Goal: Find specific page/section: Find specific page/section

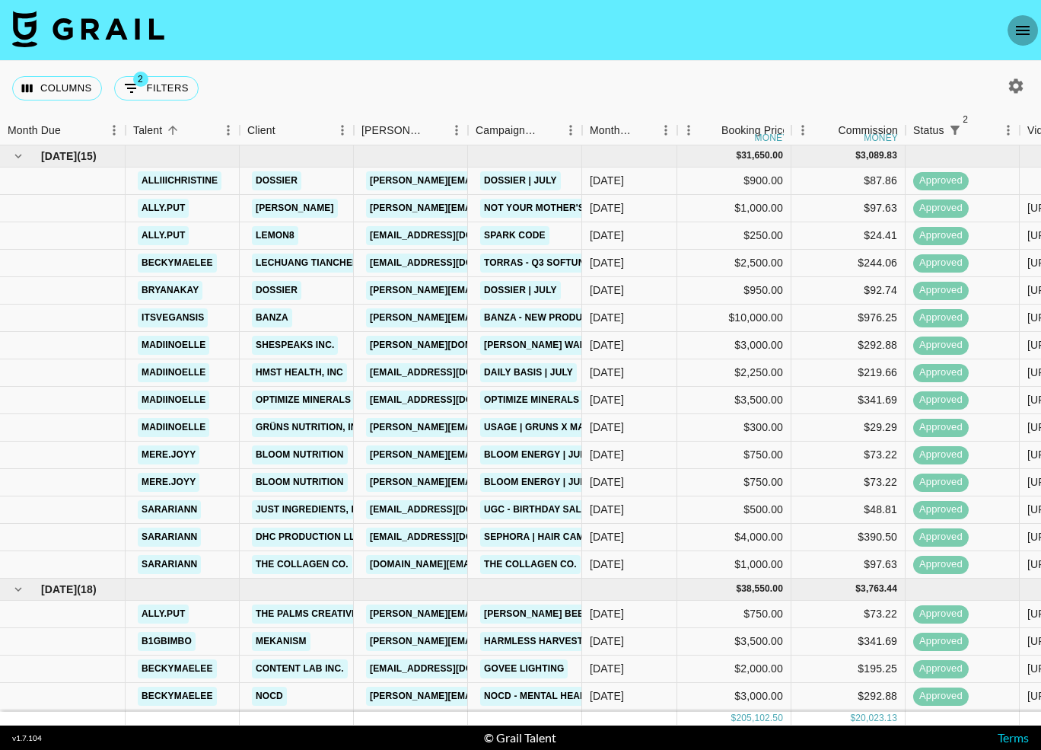
click at [1023, 35] on icon "open drawer" at bounding box center [1023, 30] width 18 height 18
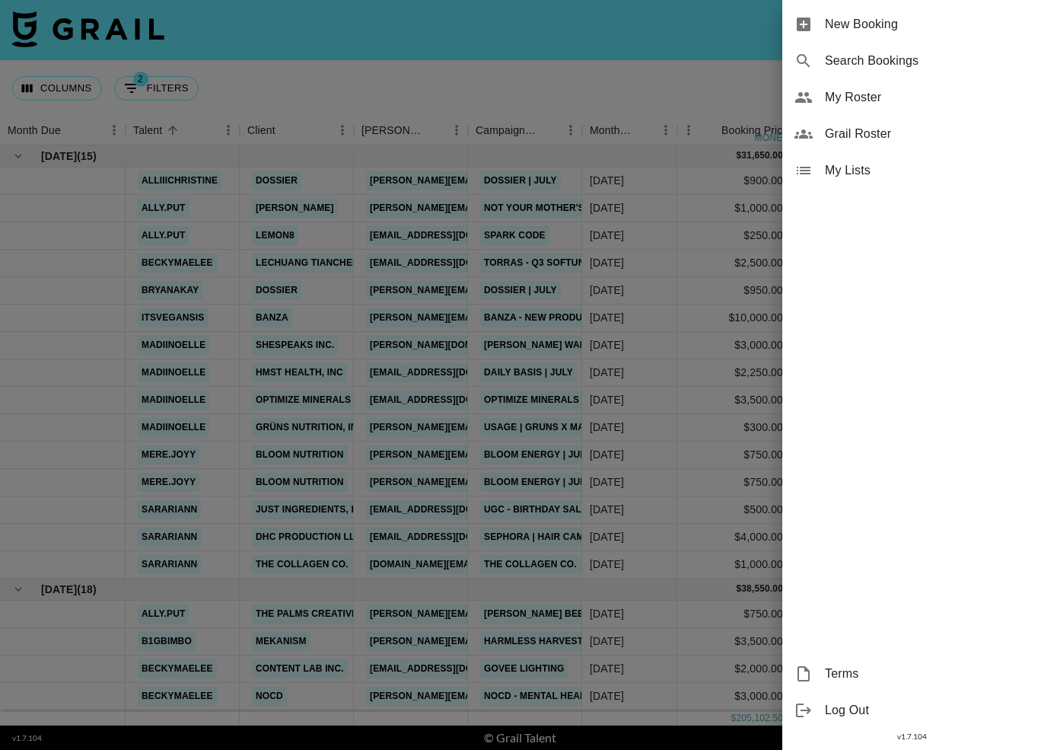
click at [912, 151] on div "Grail Roster" at bounding box center [911, 134] width 259 height 37
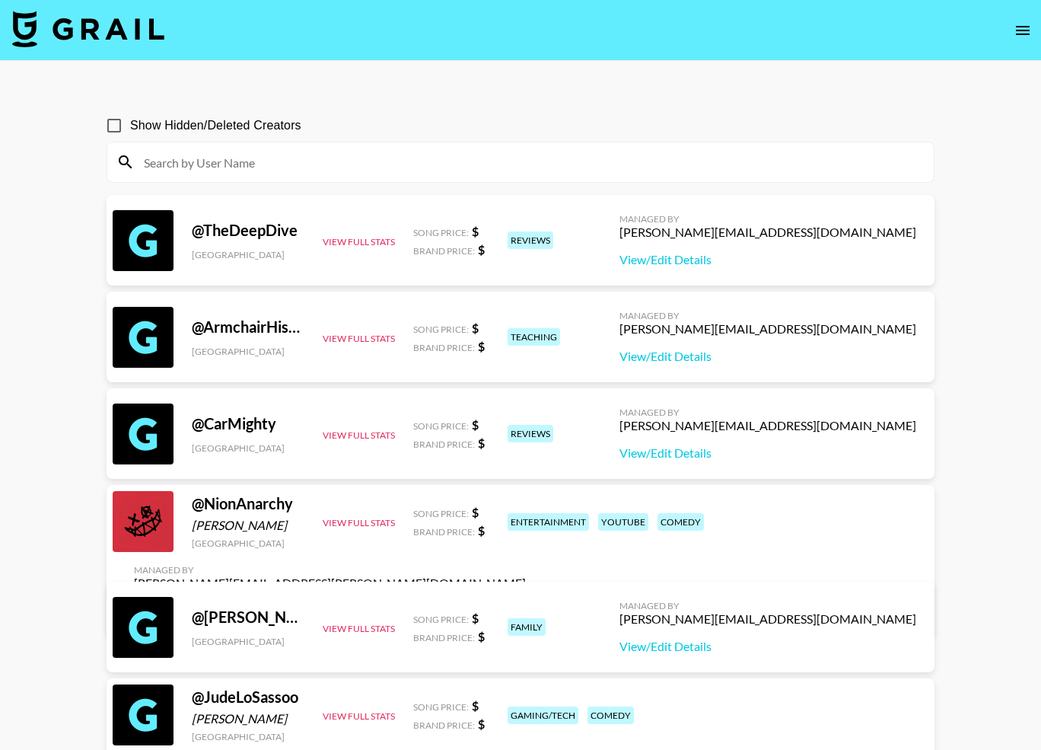
click at [685, 145] on div at bounding box center [520, 162] width 826 height 40
click at [670, 159] on input at bounding box center [530, 162] width 790 height 24
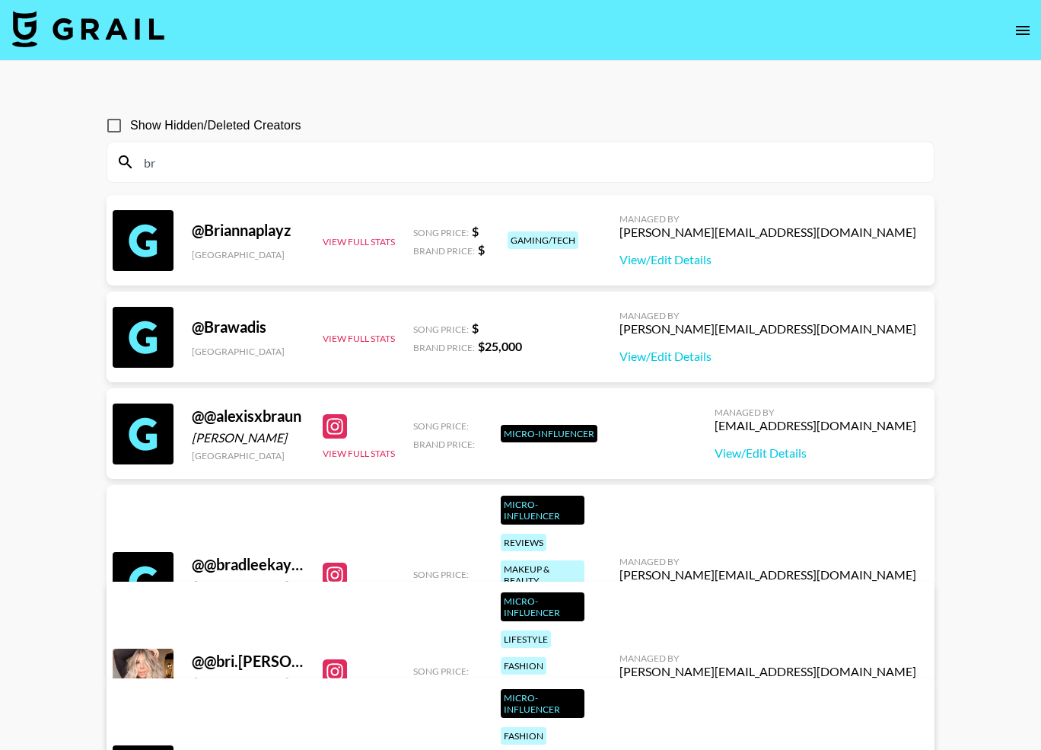
type input "b"
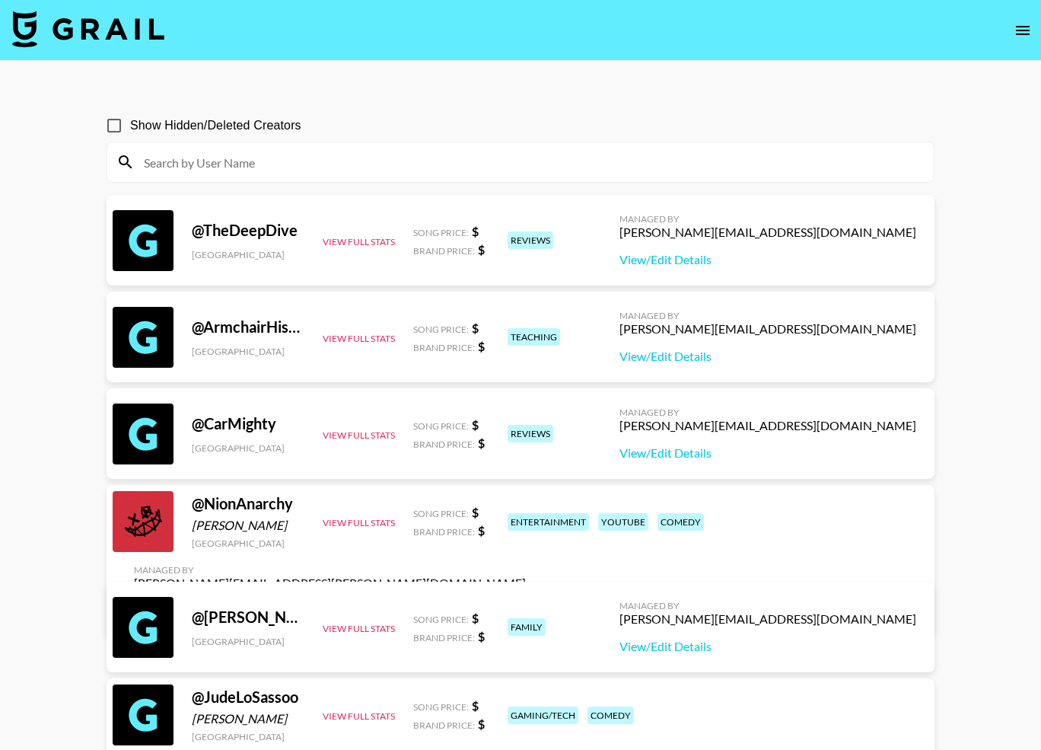
click at [856, 235] on div "[PERSON_NAME][EMAIL_ADDRESS][DOMAIN_NAME]" at bounding box center [767, 231] width 297 height 15
click at [508, 165] on input at bounding box center [530, 162] width 790 height 24
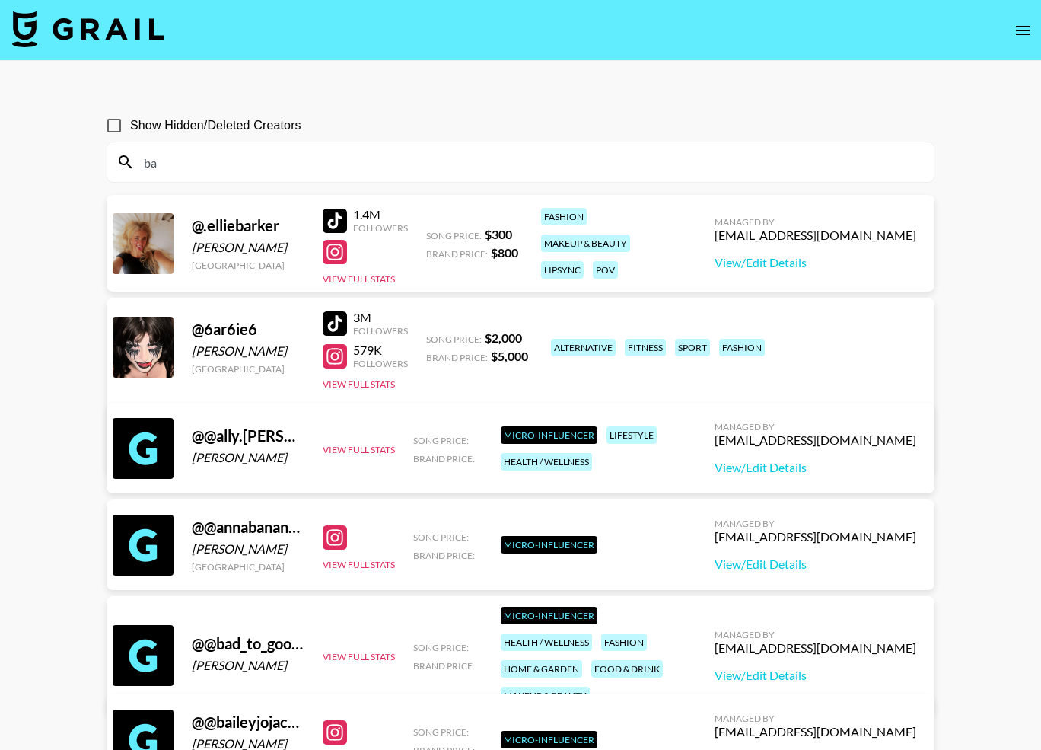
type input "b"
